Goal: Transaction & Acquisition: Purchase product/service

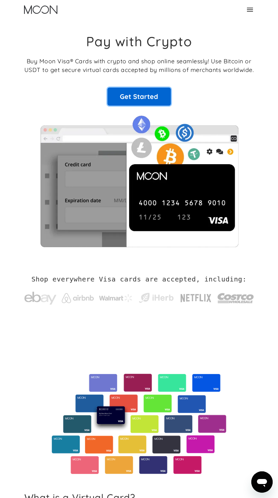
click at [141, 93] on link "Get Started" at bounding box center [138, 97] width 63 height 18
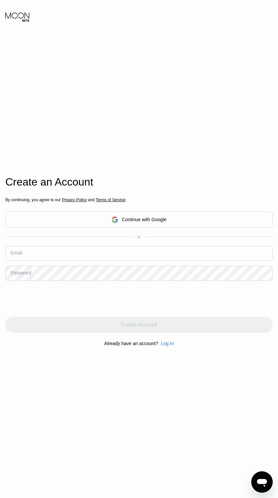
click at [121, 217] on div "Continue with Google" at bounding box center [138, 220] width 55 height 10
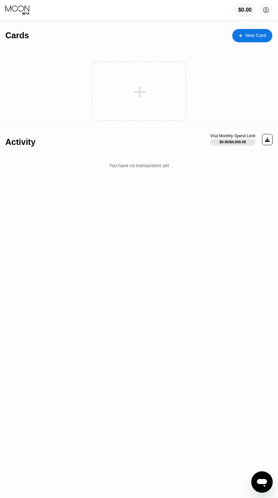
click at [237, 33] on div "New Card" at bounding box center [252, 35] width 40 height 13
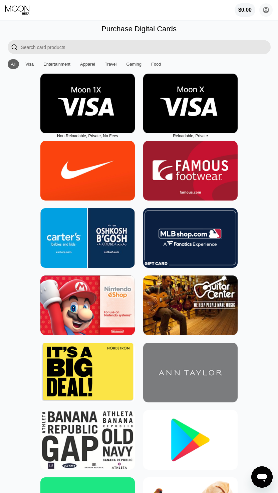
click at [168, 112] on img at bounding box center [190, 104] width 94 height 60
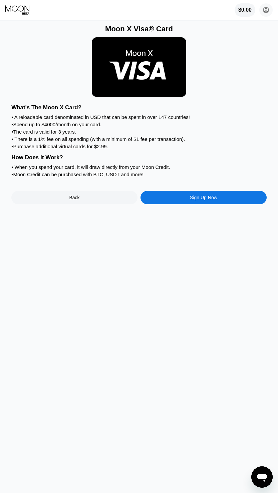
click at [190, 200] on div "Sign Up Now" at bounding box center [203, 197] width 27 height 5
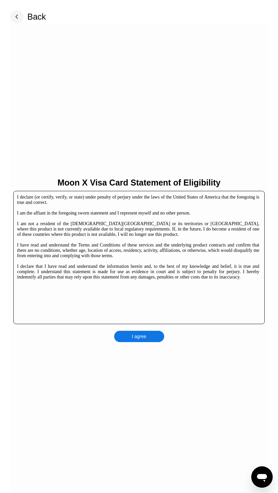
click at [142, 335] on div "I agree" at bounding box center [139, 337] width 15 height 6
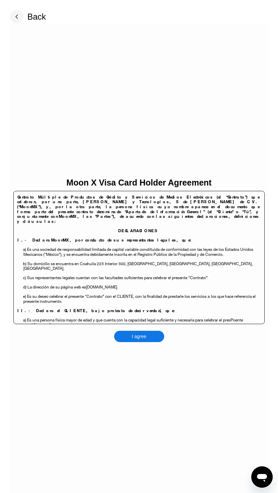
click at [138, 339] on div "I agree" at bounding box center [139, 337] width 15 height 6
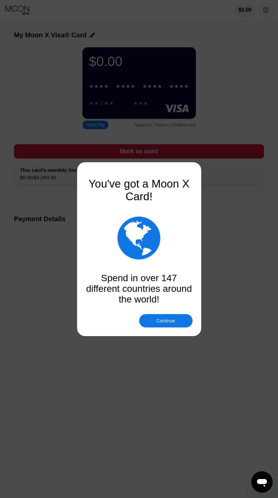
click at [166, 322] on div "Continue" at bounding box center [165, 320] width 19 height 5
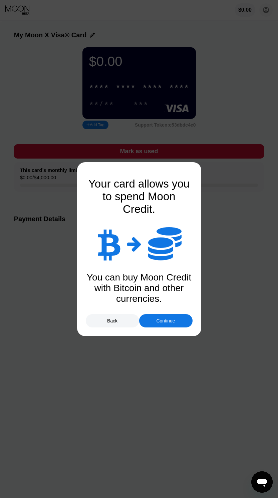
click at [162, 322] on div "Continue" at bounding box center [165, 320] width 19 height 5
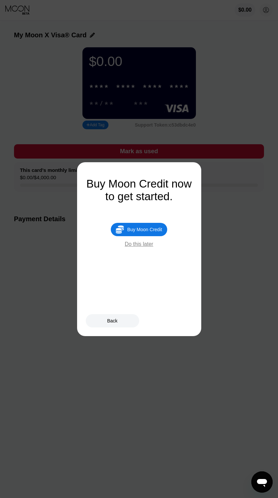
click at [144, 247] on div "Do this later" at bounding box center [139, 244] width 28 height 6
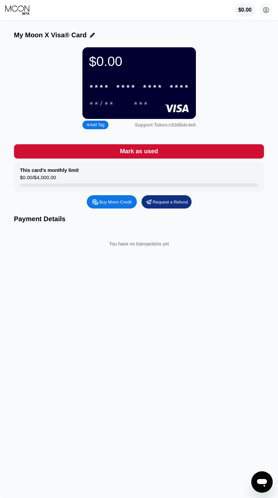
click at [105, 205] on div "Buy Moon Credit" at bounding box center [115, 202] width 32 height 6
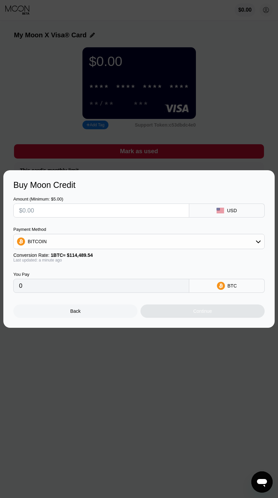
click at [210, 215] on div "USD" at bounding box center [226, 211] width 75 height 14
click at [226, 209] on div "USD" at bounding box center [226, 211] width 75 height 14
click at [154, 211] on input "text" at bounding box center [101, 210] width 164 height 13
click at [138, 237] on div "BITCOIN" at bounding box center [139, 241] width 250 height 13
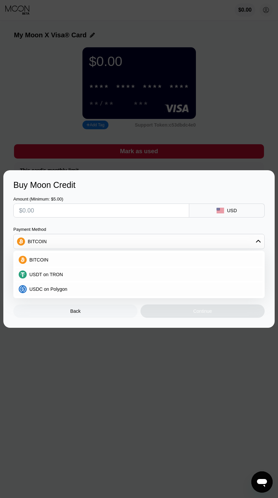
click at [82, 291] on div "USDC on Polygon" at bounding box center [143, 289] width 232 height 5
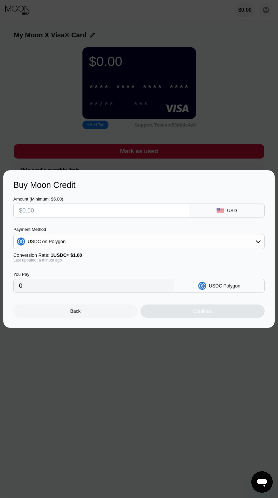
click at [82, 314] on div "Back" at bounding box center [75, 311] width 124 height 13
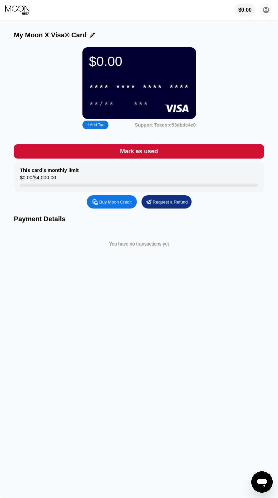
click at [17, 16] on div "$0.00 Kristian Andreou andreoukristian@gmail.com  Home Settings Support Career…" at bounding box center [139, 10] width 278 height 20
click at [24, 9] on icon at bounding box center [17, 10] width 25 height 10
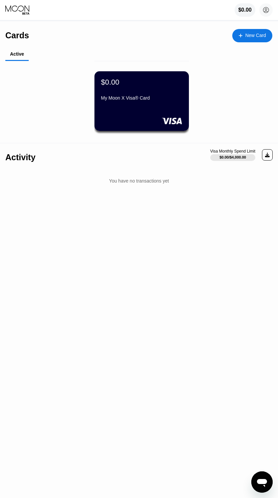
click at [250, 38] on div "New Card" at bounding box center [255, 36] width 21 height 6
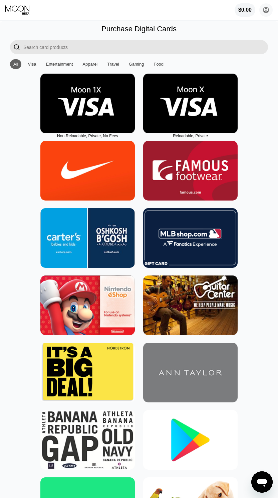
click at [111, 114] on img at bounding box center [87, 104] width 94 height 60
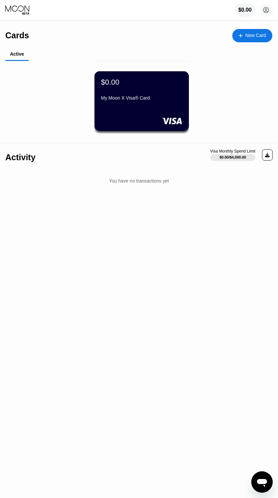
click at [258, 38] on div "New Card" at bounding box center [255, 36] width 21 height 6
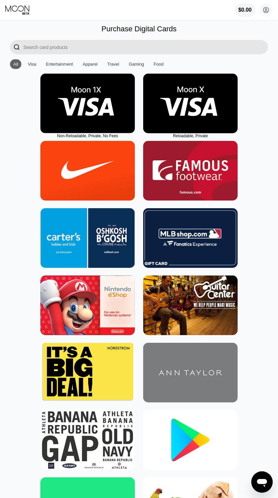
click at [152, 102] on img at bounding box center [190, 104] width 94 height 60
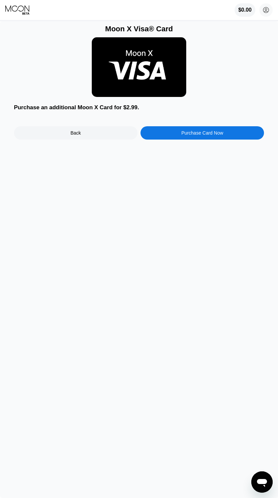
click at [92, 131] on div "Back" at bounding box center [75, 132] width 123 height 13
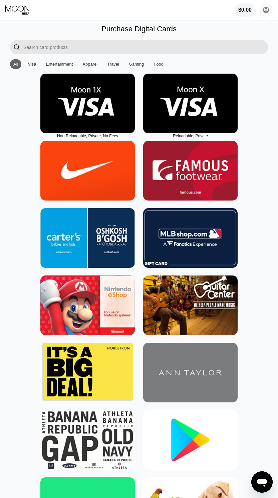
click at [30, 67] on div "Visa" at bounding box center [32, 64] width 8 height 5
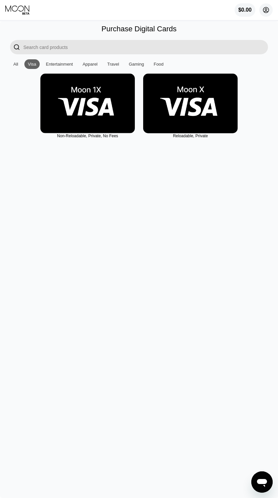
click at [266, 8] on circle at bounding box center [265, 9] width 13 height 13
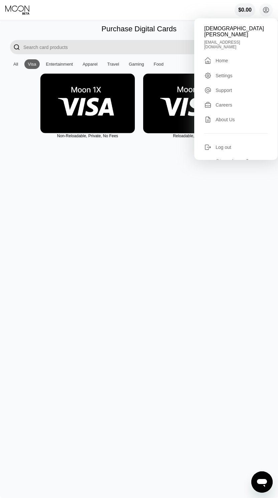
click at [222, 88] on div "Support" at bounding box center [223, 90] width 16 height 5
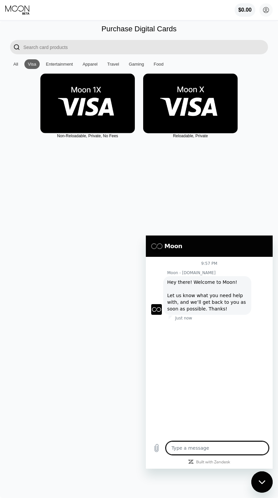
type textarea "x"
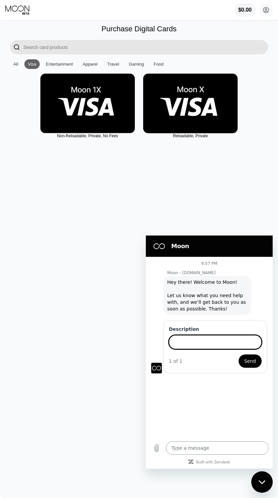
click at [194, 448] on textarea at bounding box center [217, 448] width 103 height 13
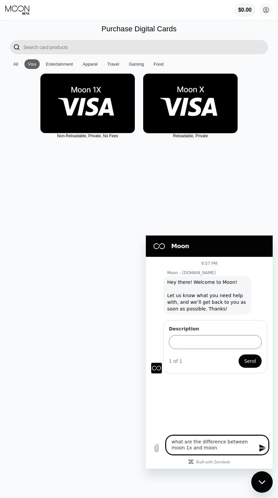
type textarea "what are the difference between moon 1x and moon x"
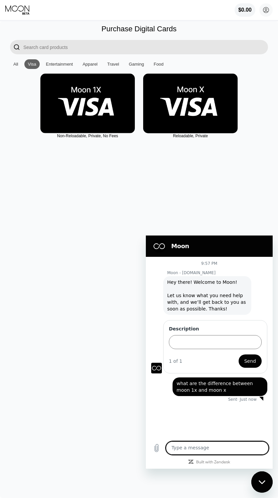
click at [202, 109] on img at bounding box center [190, 104] width 94 height 60
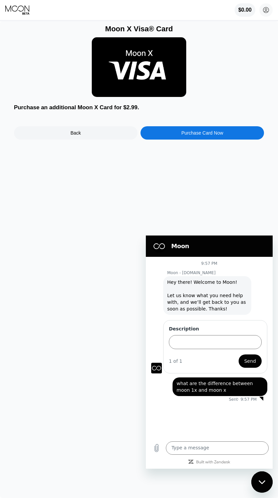
click at [22, 11] on icon at bounding box center [17, 10] width 25 height 10
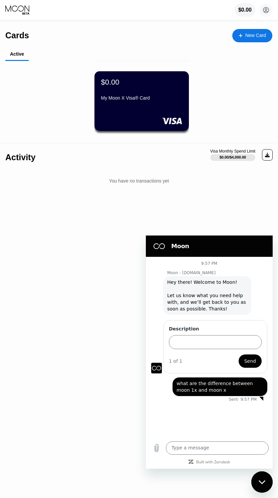
click at [253, 485] on div "Close messaging window" at bounding box center [262, 482] width 20 height 20
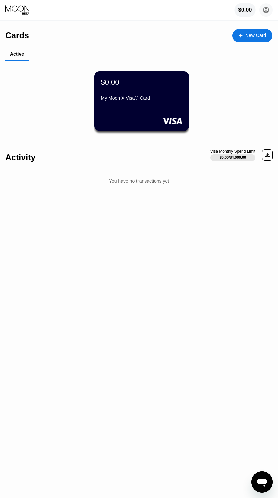
click at [240, 11] on div "$0.00" at bounding box center [245, 10] width 14 height 6
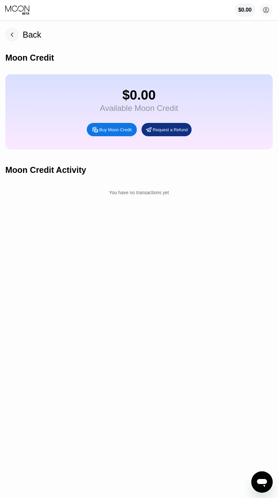
click at [15, 35] on rect at bounding box center [11, 34] width 13 height 13
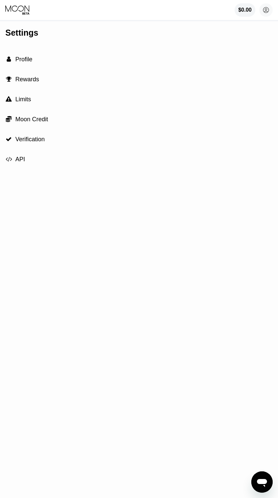
click at [30, 133] on div " Verification" at bounding box center [138, 139] width 267 height 20
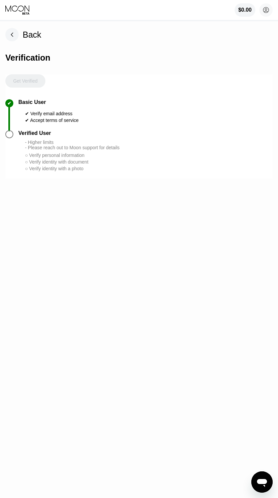
click at [15, 32] on rect at bounding box center [11, 34] width 13 height 13
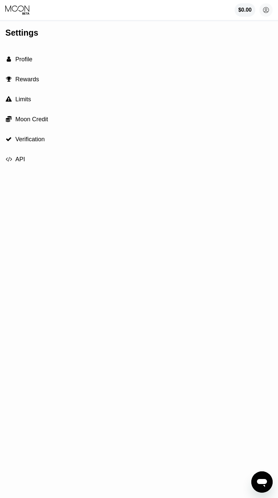
click at [28, 60] on span "Profile" at bounding box center [23, 59] width 17 height 7
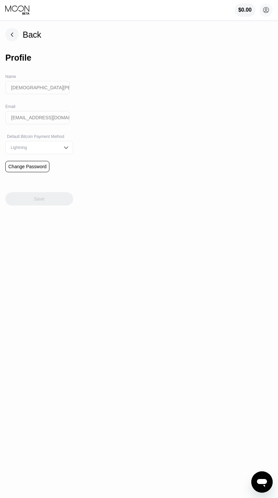
click at [21, 11] on icon at bounding box center [17, 10] width 25 height 10
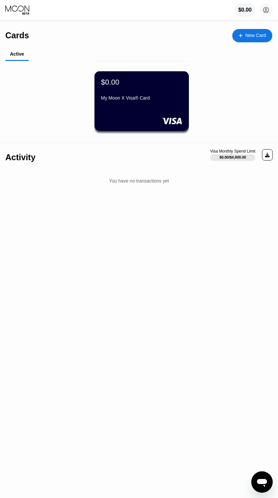
click at [118, 80] on div "$0.00" at bounding box center [110, 82] width 18 height 9
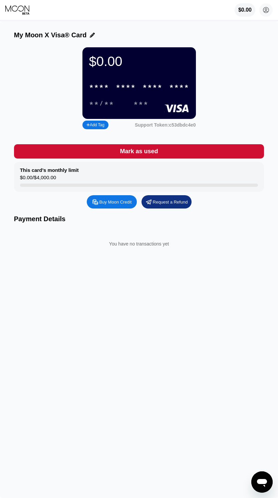
click at [109, 205] on div "Buy Moon Credit" at bounding box center [115, 202] width 32 height 6
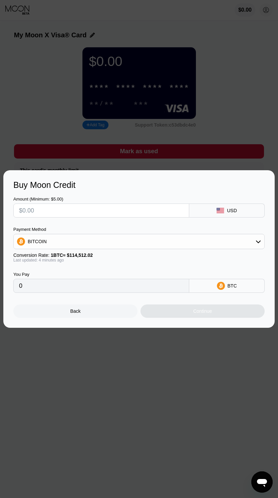
click at [85, 318] on div "Back" at bounding box center [75, 311] width 124 height 13
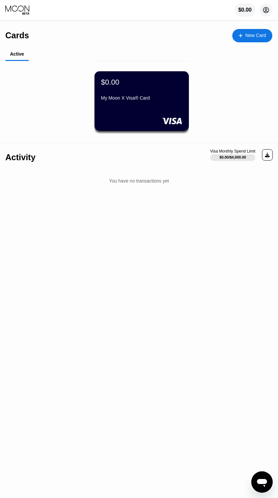
click at [270, 15] on circle at bounding box center [265, 9] width 13 height 13
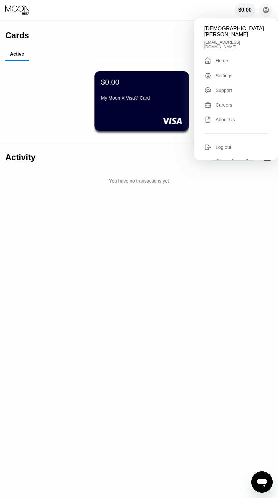
click at [155, 153] on div "Activity Visa Monthly Spend Limit $0.00 / $4,000.00" at bounding box center [138, 154] width 267 height 23
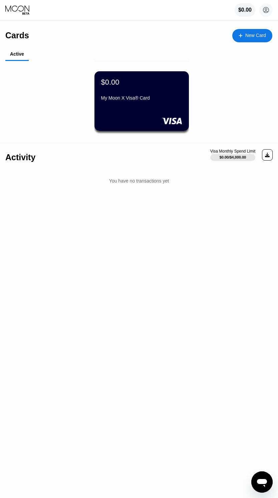
click at [254, 36] on div "New Card" at bounding box center [255, 36] width 21 height 6
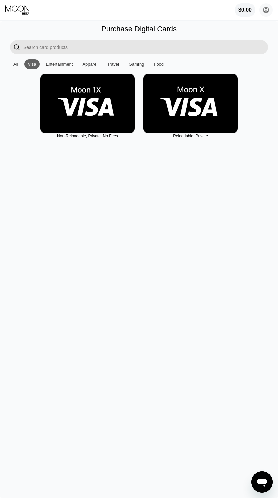
click at [58, 66] on div "Entertainment" at bounding box center [59, 64] width 27 height 5
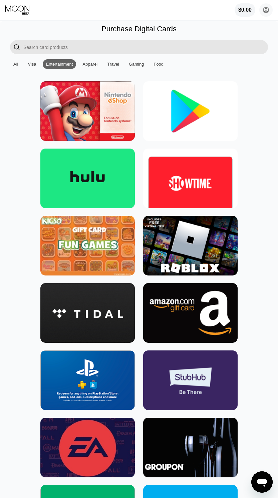
click at [30, 65] on div "Visa" at bounding box center [32, 64] width 8 height 5
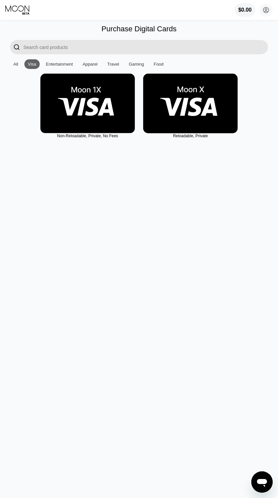
click at [173, 108] on img at bounding box center [190, 104] width 94 height 60
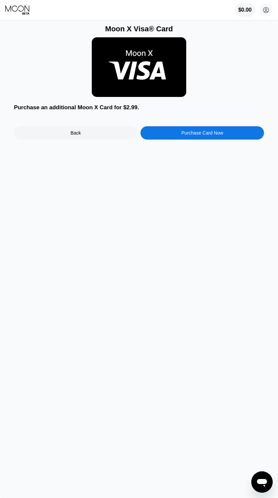
click at [176, 135] on div "Purchase Card Now" at bounding box center [201, 132] width 123 height 13
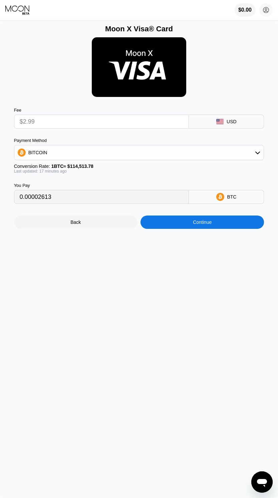
click at [167, 154] on div "BITCOIN" at bounding box center [138, 152] width 249 height 13
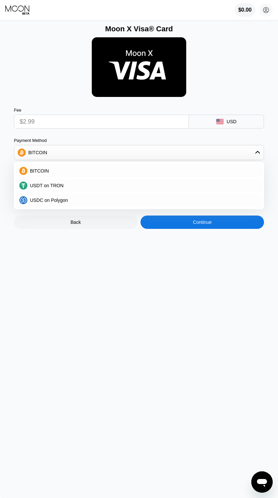
click at [147, 200] on div "USDC on Polygon" at bounding box center [142, 200] width 231 height 5
type input "2.99000000"
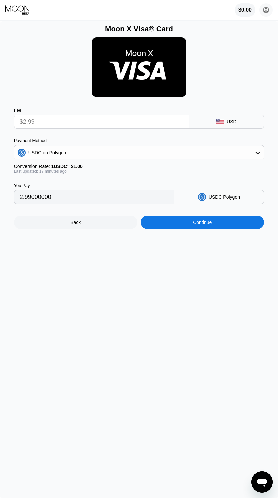
click at [129, 127] on input "$2.99" at bounding box center [102, 121] width 164 height 13
click at [97, 127] on input "$2.99" at bounding box center [102, 121] width 164 height 13
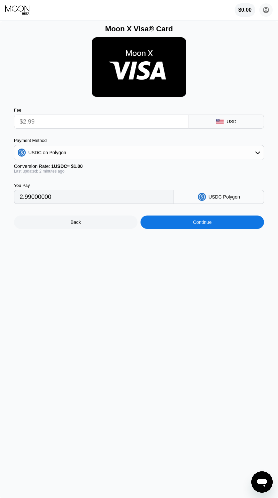
click at [95, 156] on div "USDC on Polygon" at bounding box center [138, 152] width 249 height 13
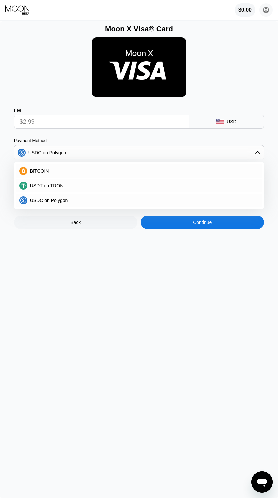
click at [95, 156] on div "USDC on Polygon" at bounding box center [138, 152] width 249 height 13
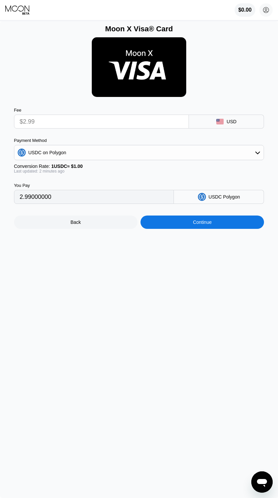
click at [102, 200] on input "2.99000000" at bounding box center [94, 196] width 149 height 13
click at [170, 124] on input "$2.99" at bounding box center [102, 121] width 164 height 13
click at [243, 9] on div "$0.00" at bounding box center [245, 10] width 14 height 6
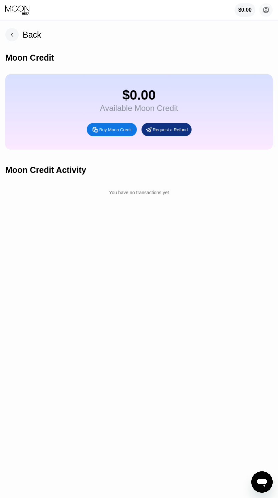
click at [117, 133] on div "Buy Moon Credit" at bounding box center [115, 130] width 32 height 6
type input "0"
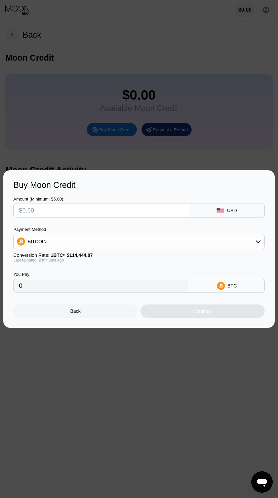
click at [103, 208] on input "text" at bounding box center [101, 210] width 164 height 13
type input "$44"
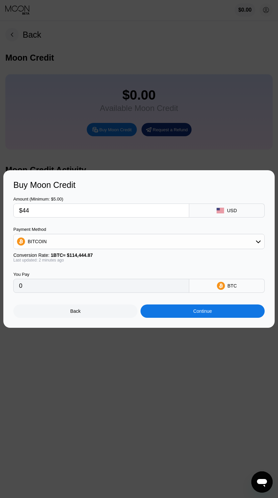
type input "0.00038447"
type input "$44"
click at [108, 246] on div "BITCOIN" at bounding box center [139, 241] width 250 height 13
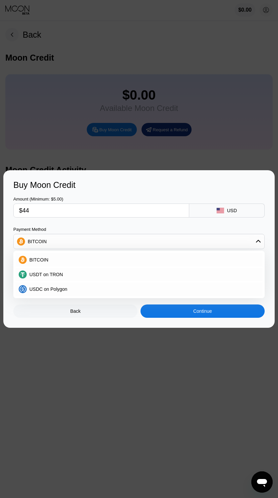
click at [79, 291] on div "USDC on Polygon" at bounding box center [143, 289] width 232 height 5
type input "44.00000000"
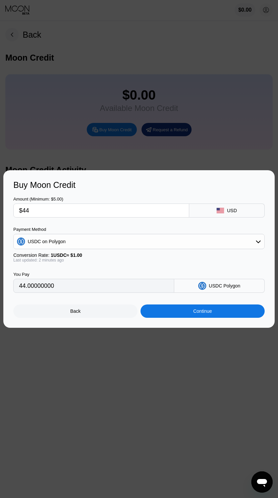
click at [71, 214] on input "$44" at bounding box center [101, 210] width 164 height 13
type input "$44.88"
type input "44.88000000"
type input "$44.88"
click at [79, 287] on input "44.88000000" at bounding box center [93, 285] width 149 height 13
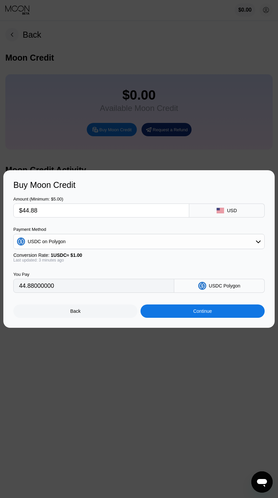
click at [170, 309] on div "Continue" at bounding box center [202, 311] width 124 height 13
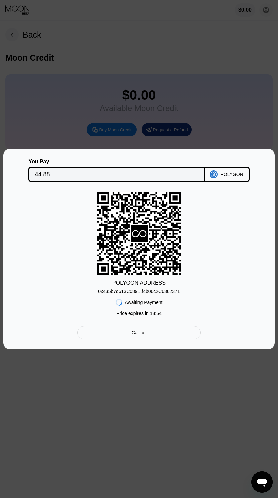
click at [155, 291] on div "0x435b7d613C089...f4b06c2C6362371" at bounding box center [138, 291] width 81 height 5
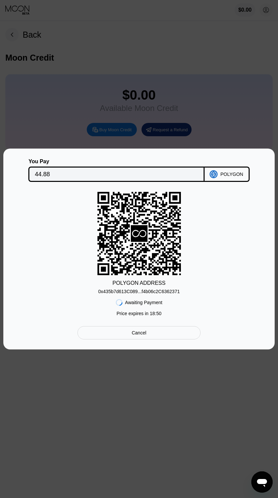
click at [150, 290] on div "0x435b7d613C089...f4b06c2C6362371" at bounding box center [138, 291] width 81 height 5
click at [149, 237] on rect at bounding box center [138, 233] width 83 height 83
click at [68, 284] on div "POLYGON ADDRESS 0x435b7d613C089...f4b06c2C6362371 Awaiting Payment Price expire…" at bounding box center [138, 256] width 251 height 128
click at [157, 290] on div "0x435b7d613C089...f4b06c2C6362371" at bounding box center [138, 291] width 81 height 5
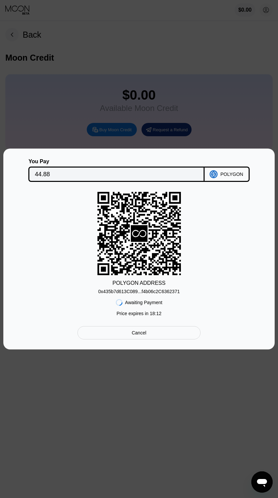
click at [157, 290] on div "0x435b7d613C089...f4b06c2C6362371" at bounding box center [138, 291] width 81 height 5
click at [117, 388] on div at bounding box center [139, 249] width 278 height 498
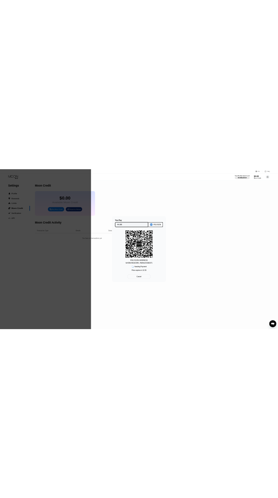
scroll to position [85, 0]
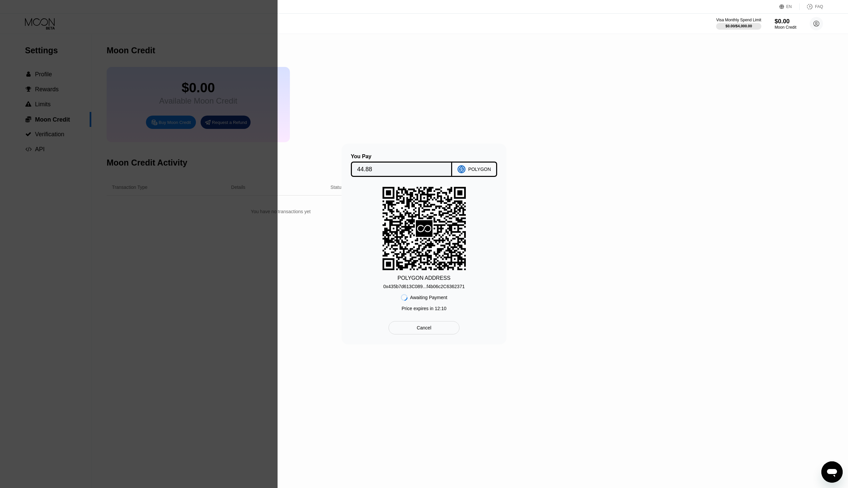
click at [277, 285] on div "0x435b7d613C089...f4b06c2C6362371" at bounding box center [423, 286] width 81 height 5
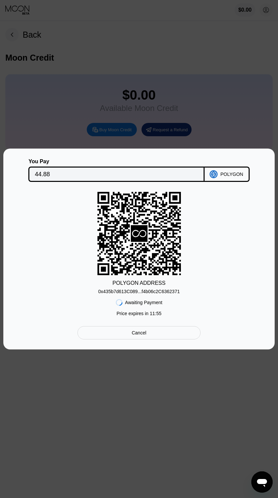
click at [145, 289] on div "0x435b7d613C089...f4b06c2C6362371" at bounding box center [138, 291] width 81 height 5
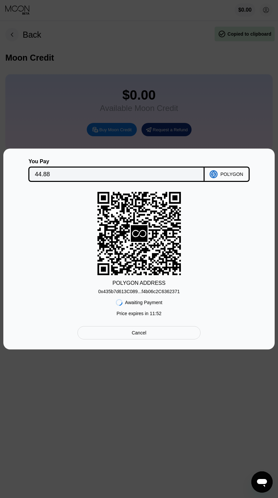
click at [145, 289] on div "0x435b7d613C089...f4b06c2C6362371" at bounding box center [138, 291] width 81 height 5
click at [150, 291] on div "0x435b7d613C089...f4b06c2C6362371" at bounding box center [138, 291] width 81 height 5
click at [150, 284] on div "POLYGON ADDRESS" at bounding box center [138, 283] width 53 height 6
click at [155, 241] on rect at bounding box center [138, 233] width 83 height 83
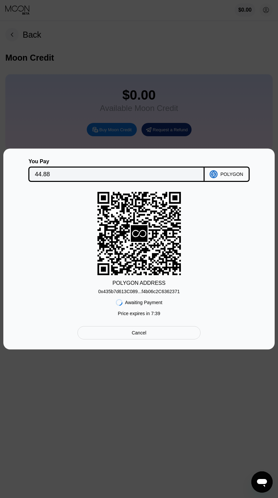
click at [255, 475] on div "Open messaging window" at bounding box center [262, 482] width 20 height 20
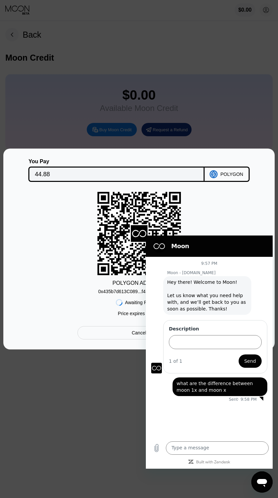
scroll to position [0, 0]
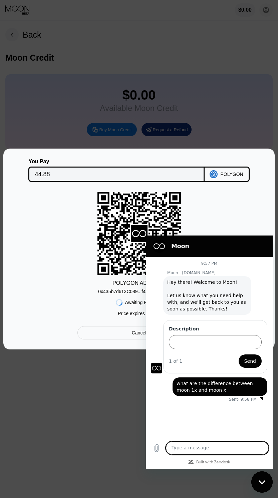
click at [246, 388] on span "what are the difference between moon 1x and moon x" at bounding box center [219, 386] width 87 height 13
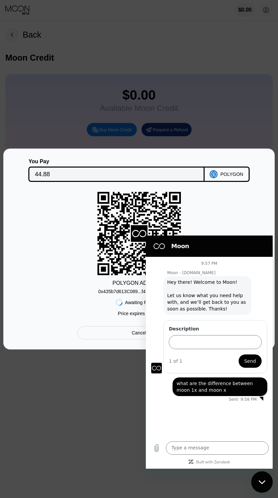
click at [232, 383] on span "what are the difference between moon 1x and moon x" at bounding box center [219, 386] width 87 height 13
click at [161, 248] on figure at bounding box center [158, 246] width 13 height 13
click at [261, 399] on div at bounding box center [261, 399] width 4 height 4
click at [130, 289] on div "0x435b7d613C089...f4b06c2C6362371" at bounding box center [138, 291] width 81 height 5
click at [69, 299] on div "POLYGON ADDRESS 0x435b7d613C089...f4b06c2C6362371 Awaiting Payment Price expire…" at bounding box center [138, 256] width 251 height 128
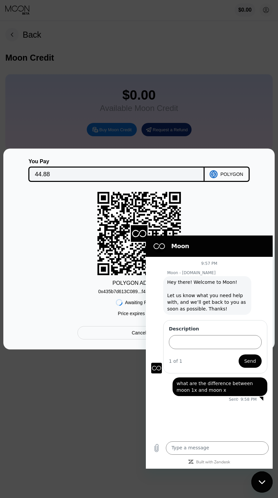
click at [224, 220] on div "POLYGON ADDRESS 0x435b7d613C089...f4b06c2C6362371 Awaiting Payment Price expire…" at bounding box center [138, 256] width 251 height 128
click at [260, 484] on icon "Close messaging window" at bounding box center [261, 482] width 7 height 4
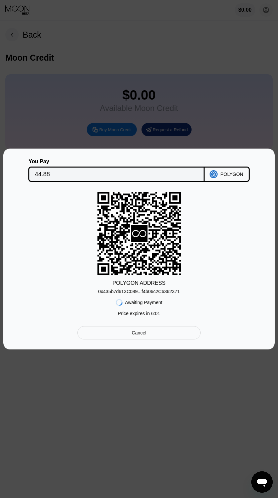
click at [162, 290] on div "0x435b7d613C089...f4b06c2C6362371" at bounding box center [138, 291] width 81 height 5
click at [148, 207] on rect at bounding box center [138, 233] width 83 height 83
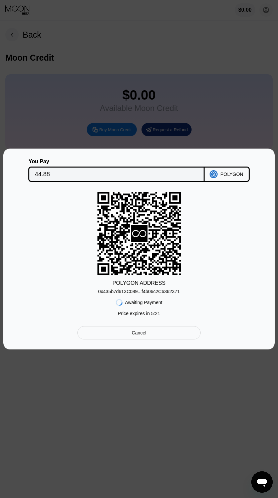
click at [148, 207] on rect at bounding box center [138, 233] width 83 height 83
click at [114, 170] on input "44.88" at bounding box center [116, 174] width 163 height 13
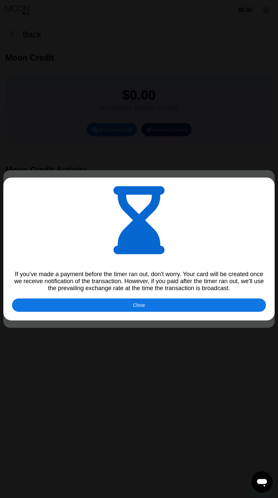
click at [261, 479] on icon "Open messaging window" at bounding box center [262, 483] width 10 height 8
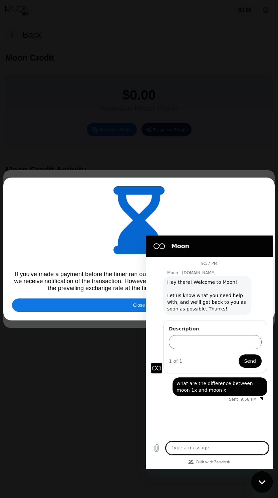
click at [117, 310] on div "Close" at bounding box center [139, 305] width 254 height 13
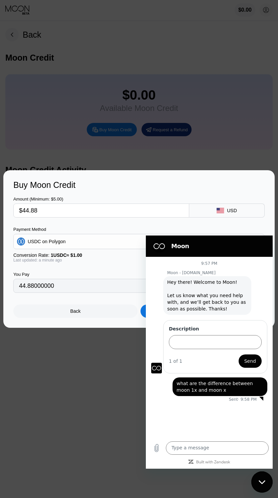
click at [102, 337] on div at bounding box center [139, 249] width 278 height 498
click at [258, 488] on div "Close messaging window" at bounding box center [262, 482] width 20 height 20
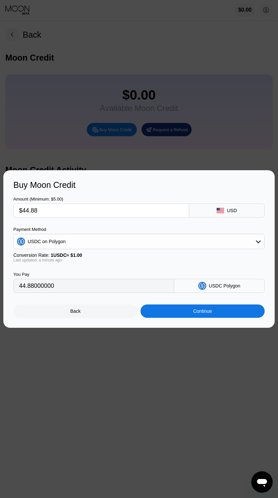
click at [260, 479] on icon "Open messaging window" at bounding box center [262, 483] width 10 height 8
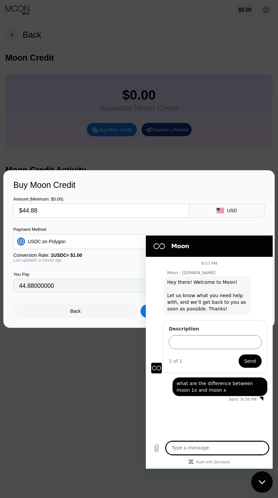
click at [226, 447] on textarea at bounding box center [217, 448] width 103 height 13
click at [189, 446] on textarea at bounding box center [217, 448] width 103 height 13
click at [83, 345] on div at bounding box center [139, 249] width 278 height 498
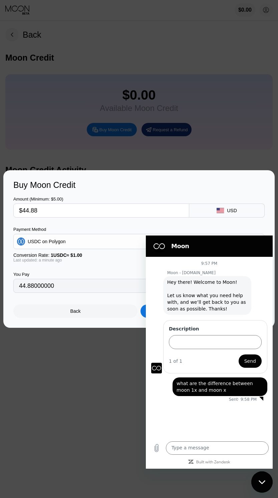
click at [86, 316] on div "Back" at bounding box center [75, 311] width 124 height 13
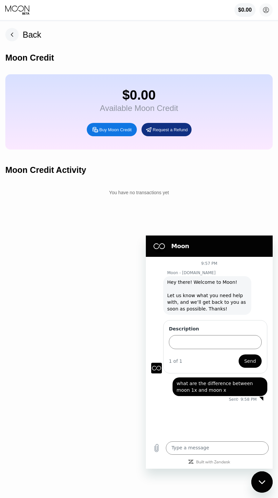
click at [241, 10] on div "$0.00" at bounding box center [245, 10] width 14 height 6
click at [162, 133] on div "Request a Refund" at bounding box center [170, 130] width 35 height 6
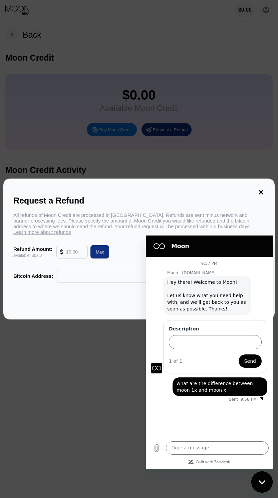
click at [262, 192] on icon at bounding box center [260, 192] width 5 height 5
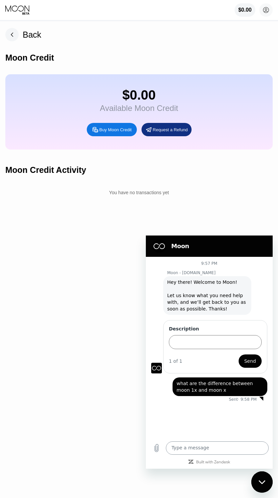
click at [206, 450] on textarea at bounding box center [217, 448] width 103 height 13
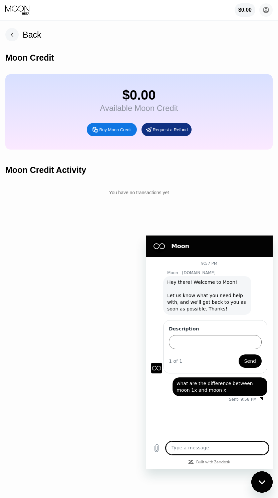
type textarea "i"
click at [245, 10] on div "$0.00" at bounding box center [245, 10] width 14 height 6
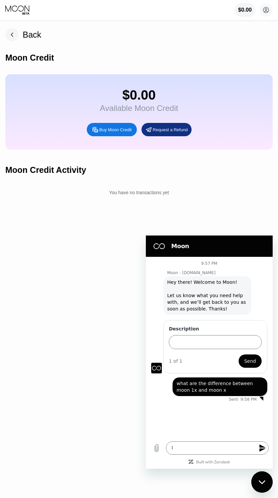
click at [245, 10] on div "$0.00" at bounding box center [245, 10] width 14 height 6
click at [241, 11] on div "$0.00" at bounding box center [245, 10] width 14 height 6
click at [245, 12] on div "$0.00" at bounding box center [245, 10] width 14 height 6
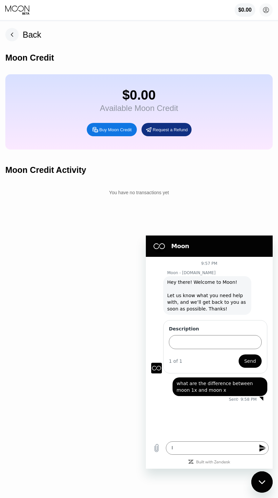
click at [127, 133] on div "Buy Moon Credit" at bounding box center [115, 130] width 32 height 6
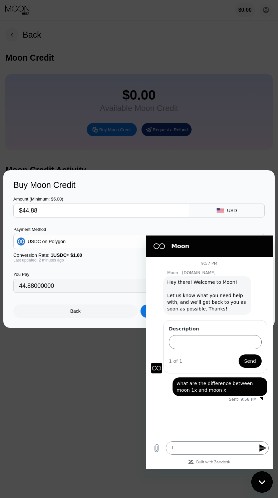
click at [207, 448] on textarea "I" at bounding box center [217, 448] width 103 height 13
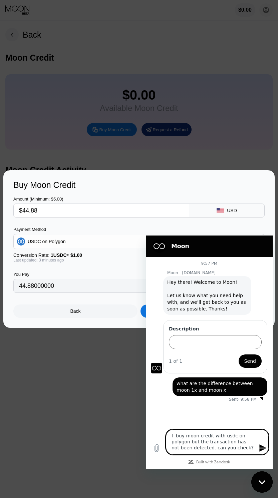
type textarea "I buy moon credit with usdc on polygon but the transaction has not been detecte…"
click at [91, 425] on div at bounding box center [139, 249] width 278 height 498
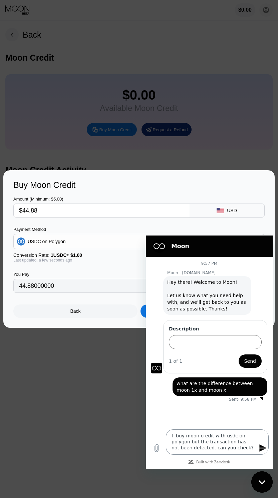
click at [241, 452] on textarea "I buy moon credit with usdc on polygon but the transaction has not been detecte…" at bounding box center [217, 442] width 103 height 25
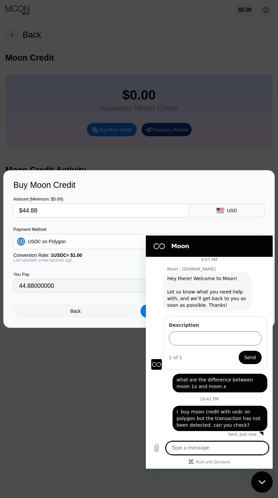
scroll to position [5, 0]
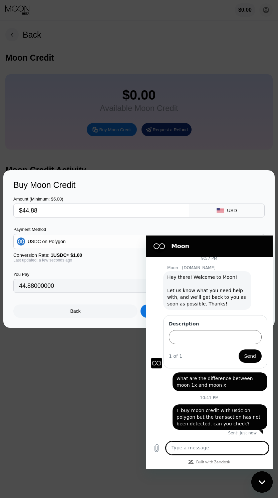
click at [241, 452] on textarea at bounding box center [217, 448] width 103 height 13
click at [199, 449] on textarea at bounding box center [217, 448] width 103 height 13
click at [191, 449] on textarea at bounding box center [217, 448] width 103 height 13
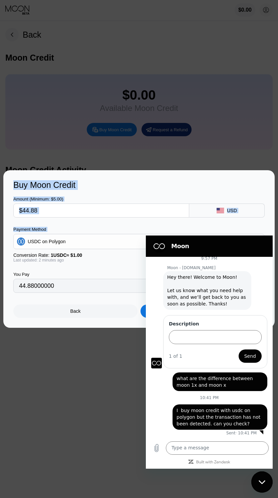
drag, startPoint x: 191, startPoint y: 449, endPoint x: 209, endPoint y: 274, distance: 175.5
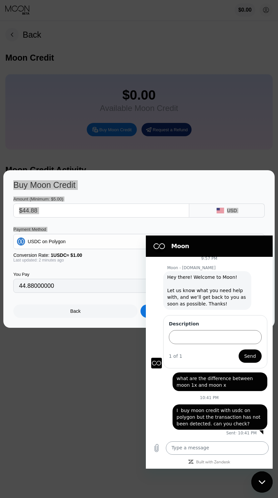
click at [185, 443] on textarea at bounding box center [217, 448] width 103 height 13
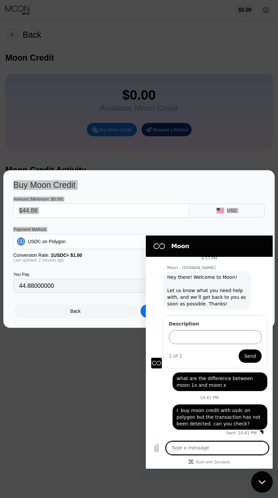
paste textarea "[URL][DOMAIN_NAME]"
type textarea "[URL][DOMAIN_NAME]"
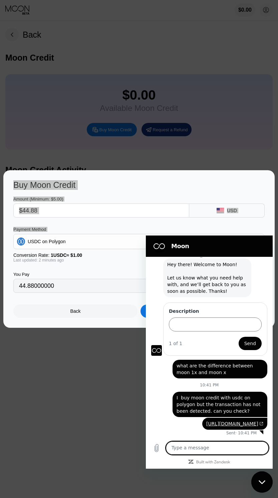
scroll to position [31, 0]
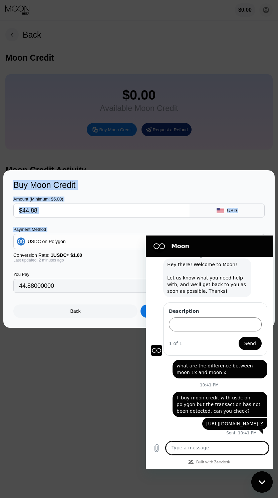
click at [168, 41] on div at bounding box center [139, 249] width 278 height 498
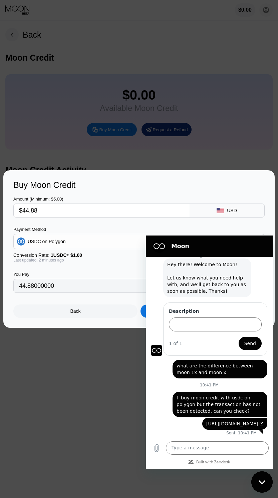
click at [159, 86] on div at bounding box center [139, 249] width 278 height 498
click at [274, 478] on div at bounding box center [139, 249] width 278 height 498
click at [267, 482] on div "Close messaging window" at bounding box center [262, 482] width 20 height 20
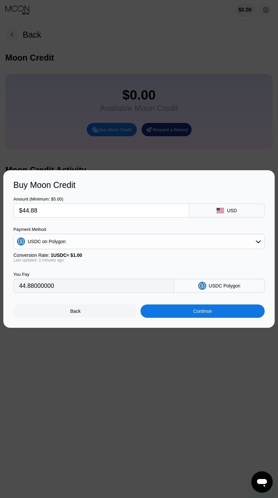
click at [117, 311] on div "Back" at bounding box center [75, 311] width 124 height 13
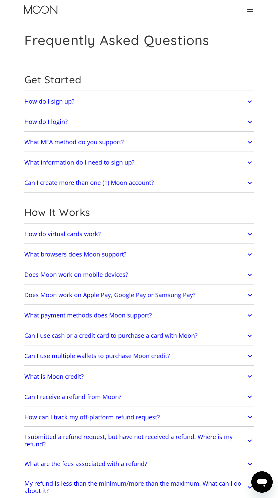
click at [149, 296] on h2 "Does Moon work on Apple Pay, Google Pay or Samsung Pay?" at bounding box center [109, 295] width 171 height 7
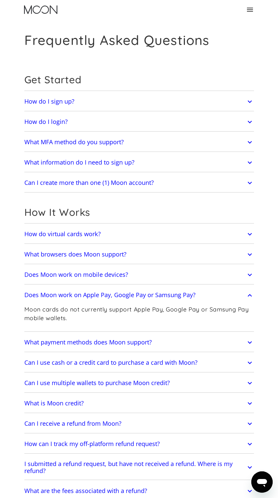
click at [111, 276] on h2 "Does Moon work on mobile devices?" at bounding box center [76, 274] width 104 height 7
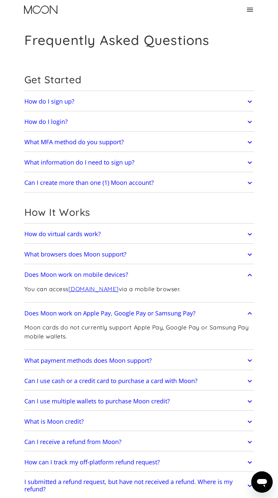
click at [103, 256] on h2 "What browsers does Moon support?" at bounding box center [75, 254] width 102 height 7
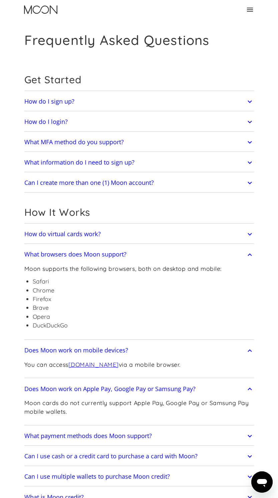
click at [103, 256] on h2 "What browsers does Moon support?" at bounding box center [75, 254] width 102 height 7
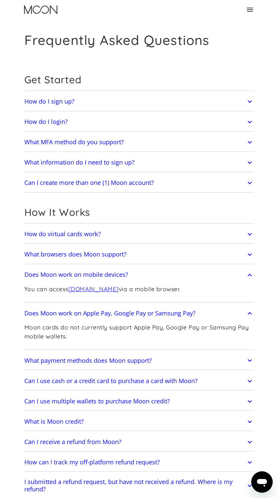
click at [101, 234] on link "How do virtual cards work?" at bounding box center [138, 234] width 229 height 15
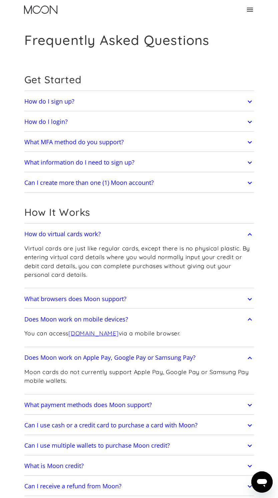
click at [101, 234] on link "How do virtual cards work?" at bounding box center [138, 234] width 229 height 15
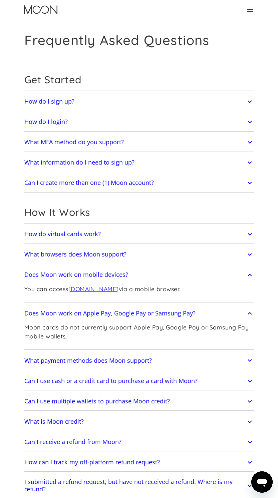
click at [100, 439] on h2 "Can I receive a refund from Moon?" at bounding box center [72, 442] width 97 height 7
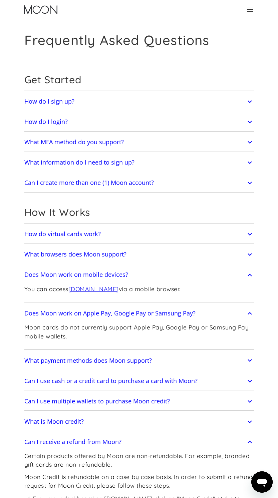
click at [100, 439] on h2 "Can I receive a refund from Moon?" at bounding box center [72, 442] width 97 height 7
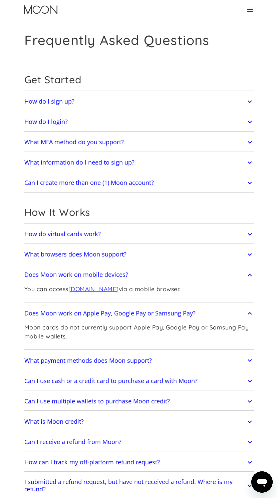
click at [105, 405] on h2 "Can I use multiple wallets to purchase Moon credit?" at bounding box center [96, 401] width 145 height 7
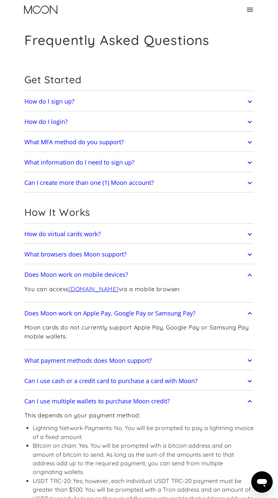
click at [105, 405] on h2 "Can I use multiple wallets to purchase Moon credit?" at bounding box center [96, 401] width 145 height 7
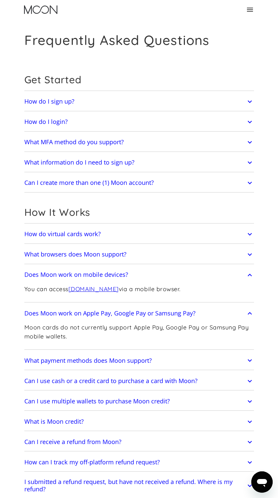
click at [76, 379] on h2 "Can I use cash or a credit card to purchase a card with Moon?" at bounding box center [110, 381] width 173 height 7
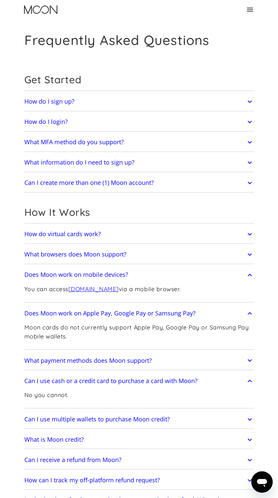
click at [76, 379] on h2 "Can I use cash or a credit card to purchase a card with Moon?" at bounding box center [110, 381] width 173 height 7
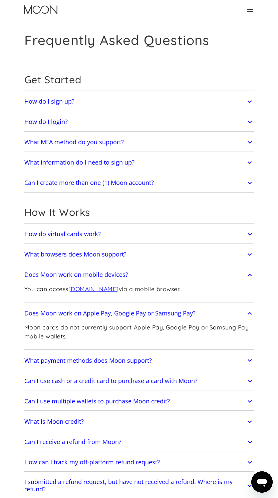
click at [91, 361] on h2 "What payment methods does Moon support?" at bounding box center [87, 360] width 127 height 7
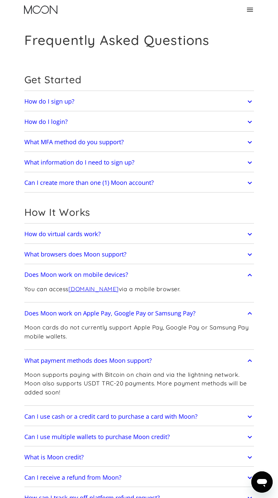
click at [91, 361] on h2 "What payment methods does Moon support?" at bounding box center [87, 360] width 127 height 7
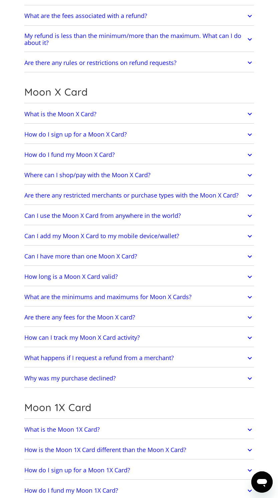
scroll to position [507, 0]
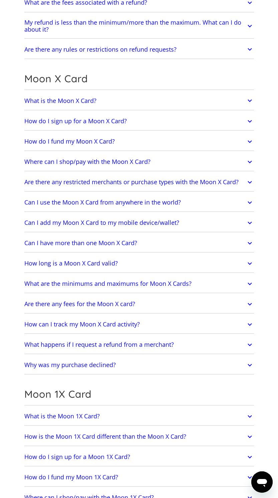
click at [105, 418] on link "What is the Moon 1X Card?" at bounding box center [138, 416] width 229 height 15
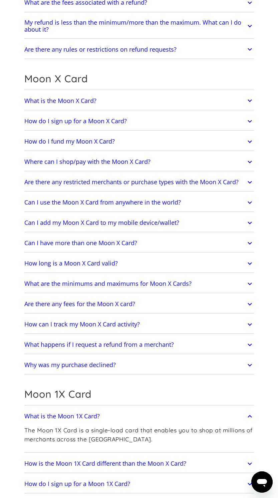
click at [105, 418] on link "What is the Moon 1X Card?" at bounding box center [138, 416] width 229 height 15
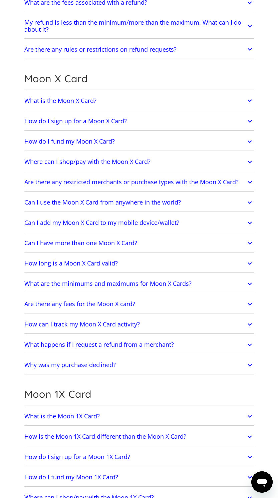
click at [106, 438] on h2 "How is the Moon 1X Card different than the Moon X Card?" at bounding box center [105, 436] width 162 height 7
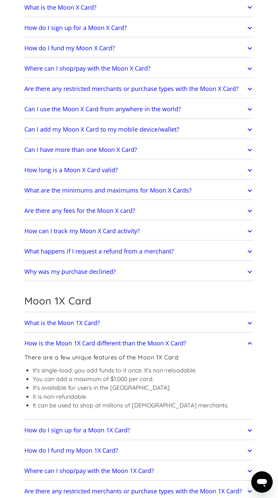
scroll to position [613, 0]
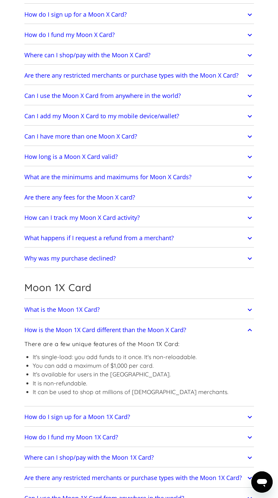
click at [108, 418] on h2 "How do I sign up for a Moon 1X Card?" at bounding box center [77, 417] width 106 height 7
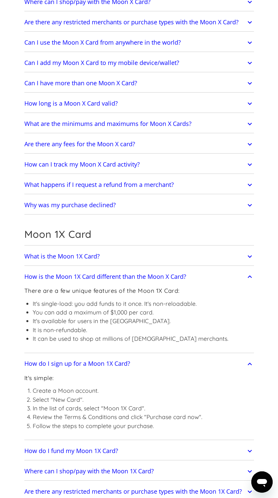
scroll to position [680, 0]
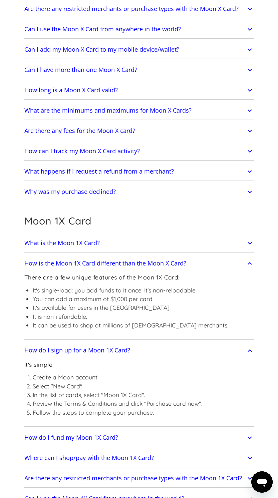
click at [106, 435] on h2 "How do I fund my Moon 1X Card?" at bounding box center [71, 437] width 94 height 7
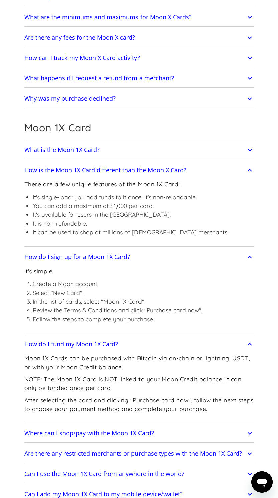
scroll to position [787, 0]
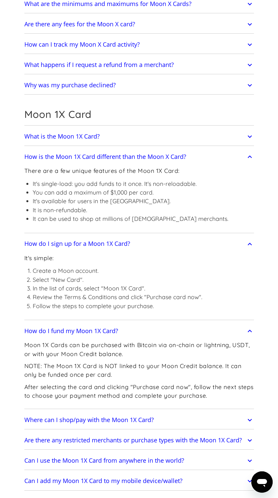
click at [101, 418] on h2 "Where can I shop/pay with the Moon 1X Card?" at bounding box center [88, 420] width 129 height 7
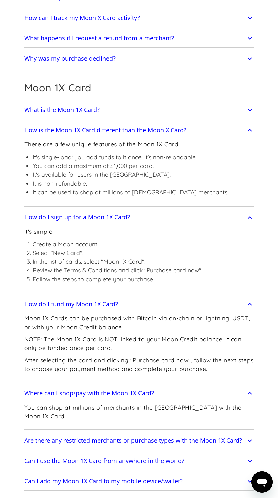
scroll to position [827, 0]
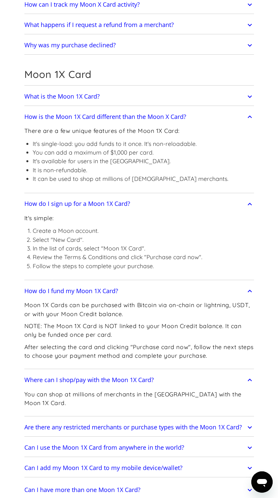
click at [104, 424] on h2 "Are there any restricted merchants or purchase types with the Moon 1X Card?" at bounding box center [132, 427] width 217 height 7
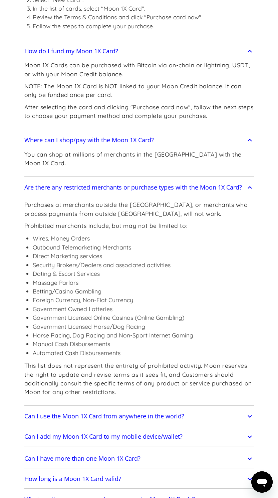
scroll to position [1080, 0]
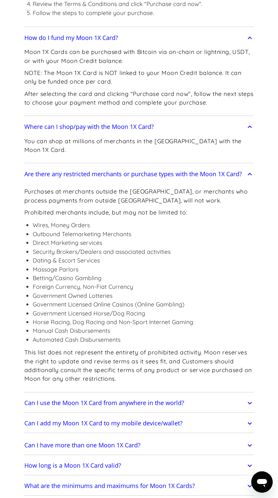
click at [108, 400] on h2 "Can I use the Moon 1X Card from anywhere in the world?" at bounding box center [104, 403] width 160 height 7
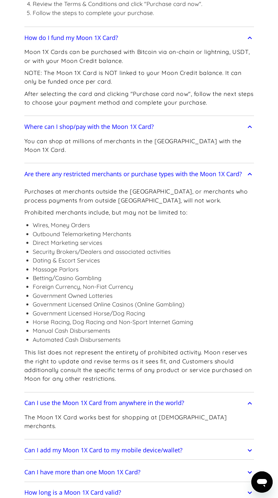
click at [108, 400] on h2 "Can I use the Moon 1X Card from anywhere in the world?" at bounding box center [104, 403] width 160 height 7
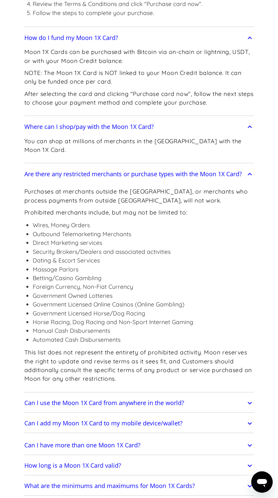
click at [106, 420] on h2 "Can I add my Moon 1X Card to my mobile device/wallet?" at bounding box center [103, 423] width 158 height 7
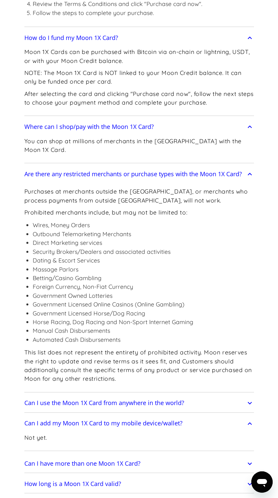
click at [106, 420] on h2 "Can I add my Moon 1X Card to my mobile device/wallet?" at bounding box center [103, 423] width 158 height 7
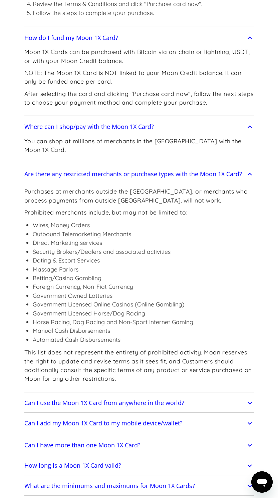
click at [107, 442] on h2 "Can I have more than one Moon 1X Card?" at bounding box center [82, 445] width 116 height 7
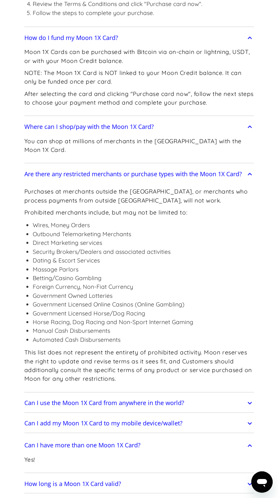
click at [107, 442] on h2 "Can I have more than one Moon 1X Card?" at bounding box center [82, 445] width 116 height 7
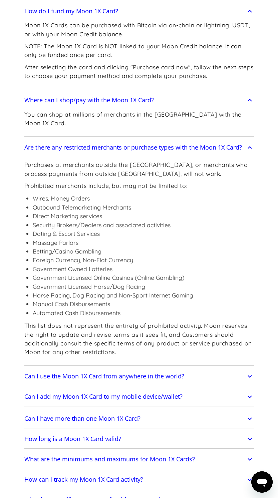
scroll to position [1120, 0]
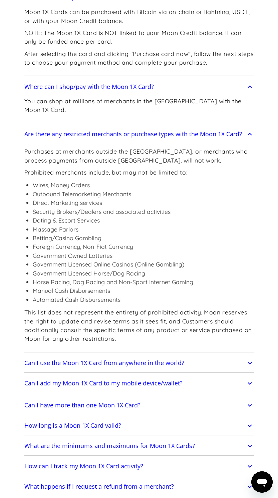
click at [109, 422] on h2 "How long is a Moon 1X Card valid?" at bounding box center [72, 425] width 97 height 7
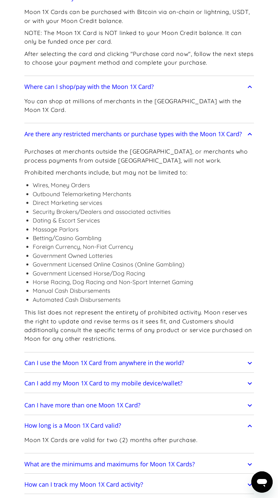
click at [109, 422] on h2 "How long is a Moon 1X Card valid?" at bounding box center [72, 425] width 97 height 7
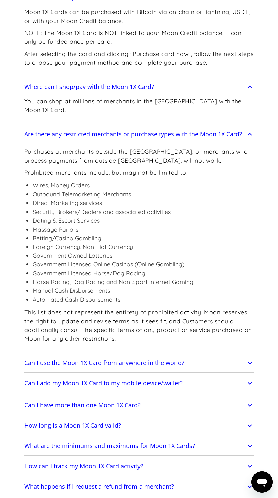
click at [110, 443] on h2 "What are the minimums and maximums for Moon 1X Cards?" at bounding box center [109, 446] width 170 height 7
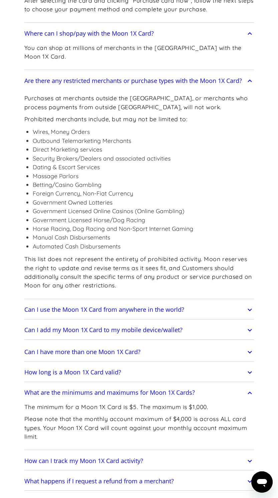
scroll to position [1186, 0]
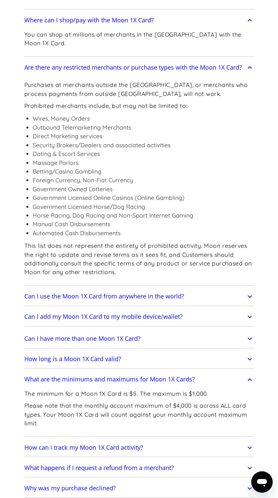
click at [110, 444] on h2 "How can I track my Moon 1X Card activity?" at bounding box center [83, 447] width 119 height 7
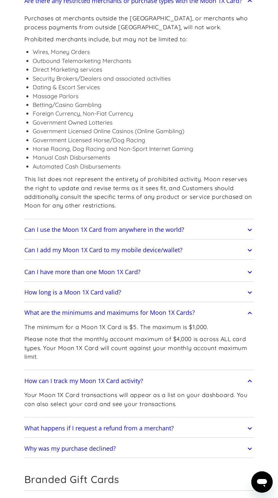
scroll to position [1266, 0]
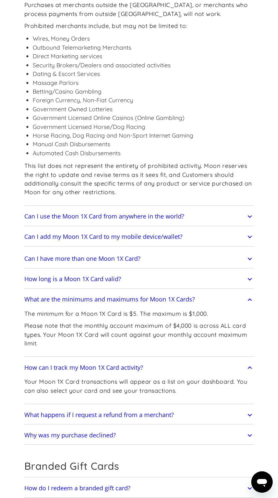
click at [97, 432] on h2 "Why was my purchase declined?" at bounding box center [69, 435] width 91 height 7
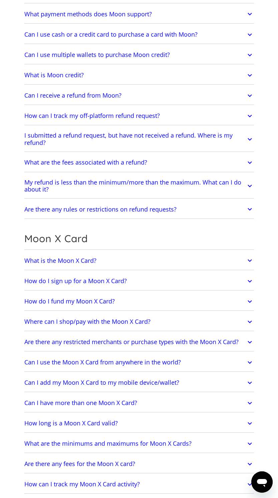
scroll to position [333, 0]
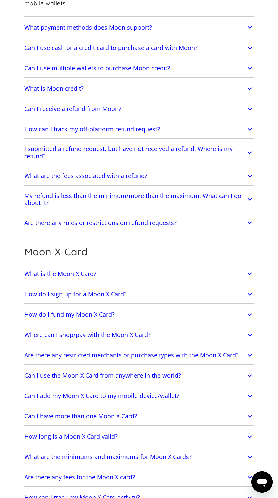
click at [106, 297] on h2 "How do I sign up for a Moon X Card?" at bounding box center [75, 294] width 102 height 7
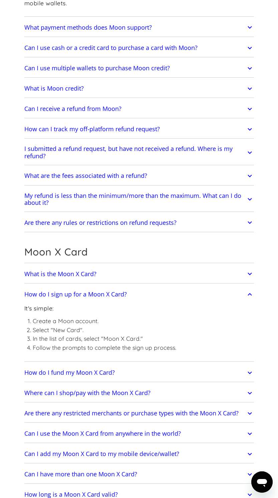
click at [106, 297] on h2 "How do I sign up for a Moon X Card?" at bounding box center [75, 294] width 102 height 7
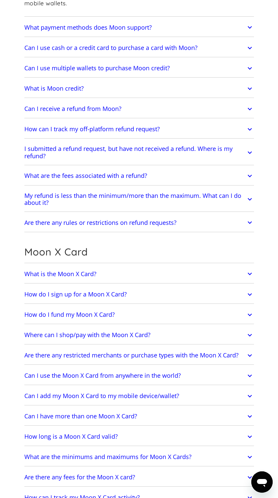
click at [102, 278] on link "What is the Moon X Card?" at bounding box center [138, 274] width 229 height 15
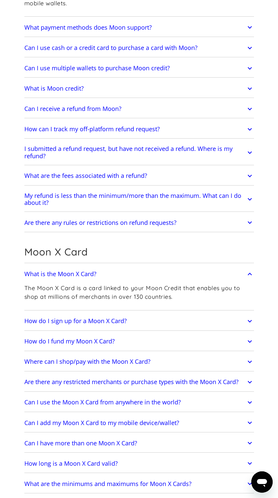
click at [102, 278] on link "What is the Moon X Card?" at bounding box center [138, 274] width 229 height 15
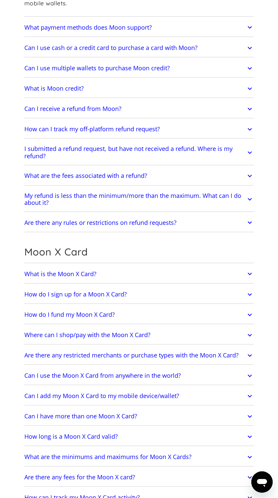
click at [104, 311] on h2 "How do I fund my Moon X Card?" at bounding box center [69, 314] width 90 height 7
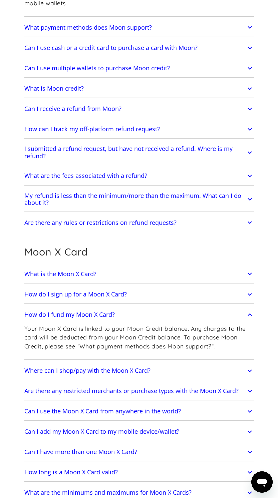
click at [104, 311] on h2 "How do I fund my Moon X Card?" at bounding box center [69, 314] width 90 height 7
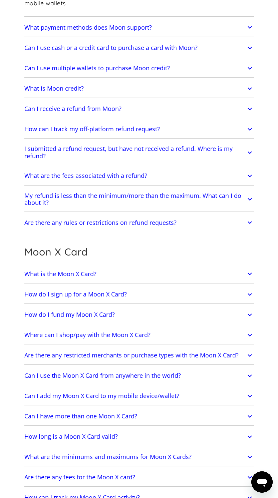
click at [116, 432] on link "How long is a Moon X Card valid?" at bounding box center [138, 436] width 229 height 15
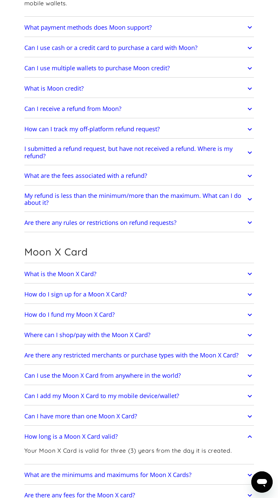
click at [116, 432] on link "How long is a Moon X Card valid?" at bounding box center [138, 436] width 229 height 15
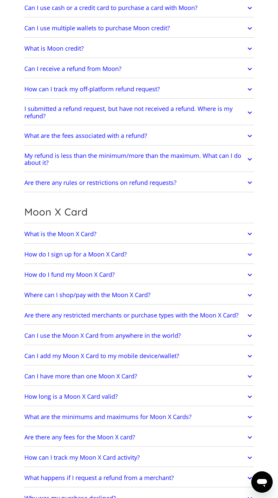
scroll to position [387, 0]
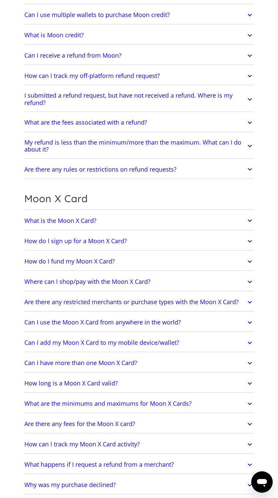
click at [99, 424] on h2 "Are there any fees for the Moon X card?" at bounding box center [79, 424] width 111 height 7
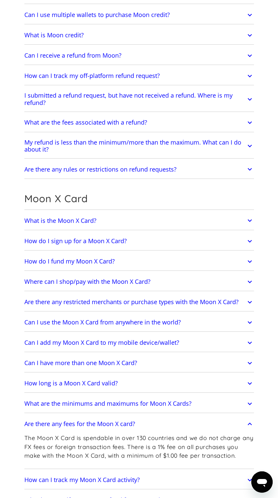
scroll to position [823, 0]
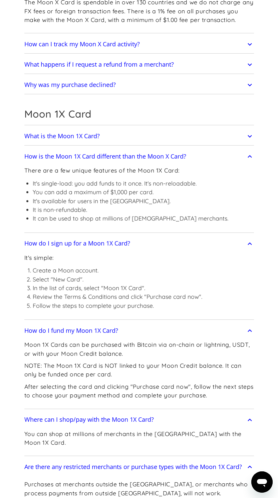
click at [104, 324] on link "How do I fund my Moon 1X Card?" at bounding box center [138, 330] width 229 height 15
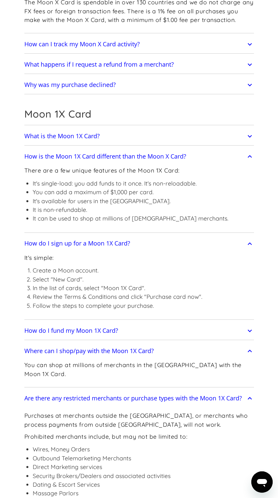
click at [110, 348] on h2 "Where can I shop/pay with the Moon 1X Card?" at bounding box center [88, 351] width 129 height 7
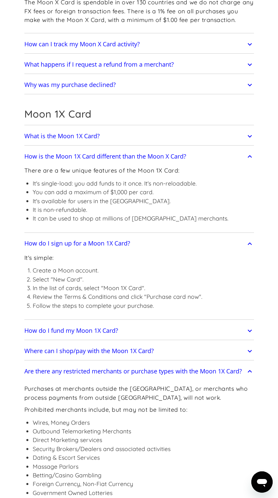
click at [112, 244] on h2 "How do I sign up for a Moon 1X Card?" at bounding box center [77, 243] width 106 height 7
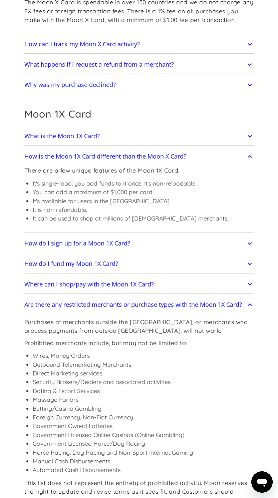
click at [133, 153] on h2 "How is the Moon 1X Card different than the Moon X Card?" at bounding box center [105, 156] width 162 height 7
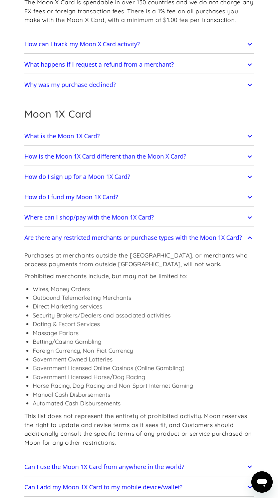
click at [119, 235] on h2 "Are there any restricted merchants or purchase types with the Moon 1X Card?" at bounding box center [132, 237] width 217 height 7
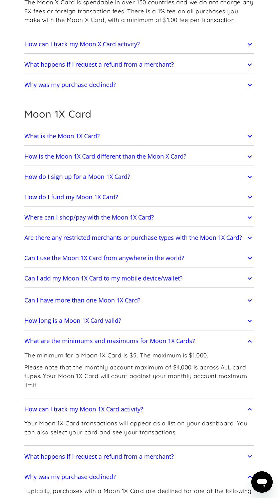
click at [100, 339] on h2 "What are the minimums and maximums for Moon 1X Cards?" at bounding box center [109, 341] width 170 height 7
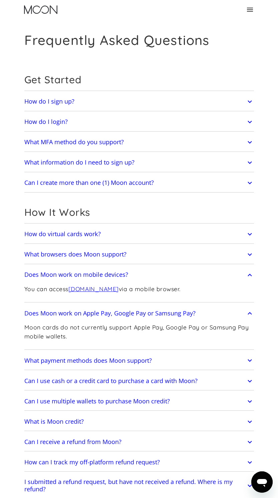
scroll to position [436, 0]
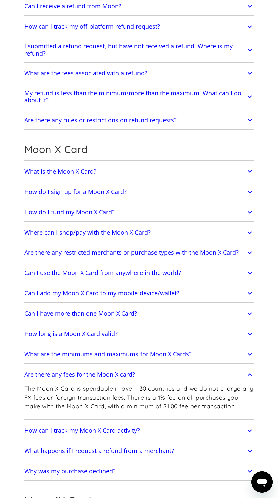
click at [255, 475] on div "Open messaging window" at bounding box center [262, 482] width 20 height 20
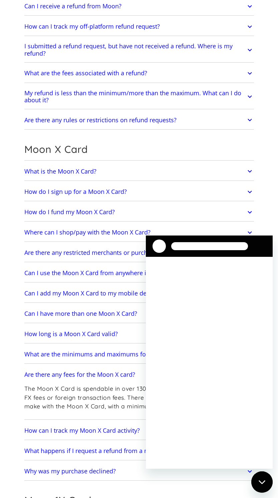
scroll to position [0, 0]
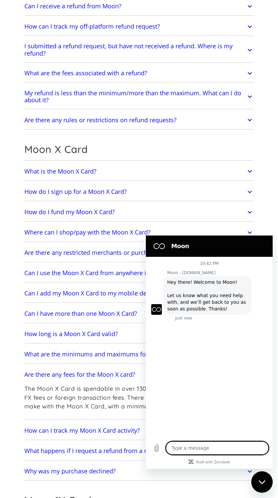
type textarea "x"
